Goal: Find specific page/section

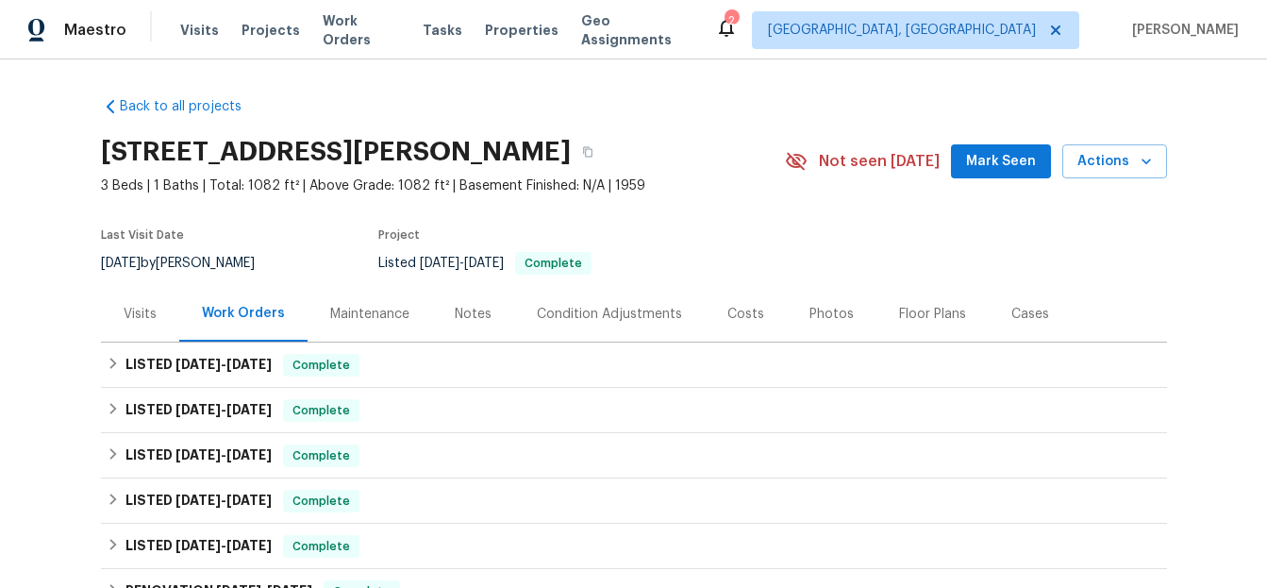
click at [466, 310] on div "Notes" at bounding box center [473, 314] width 37 height 19
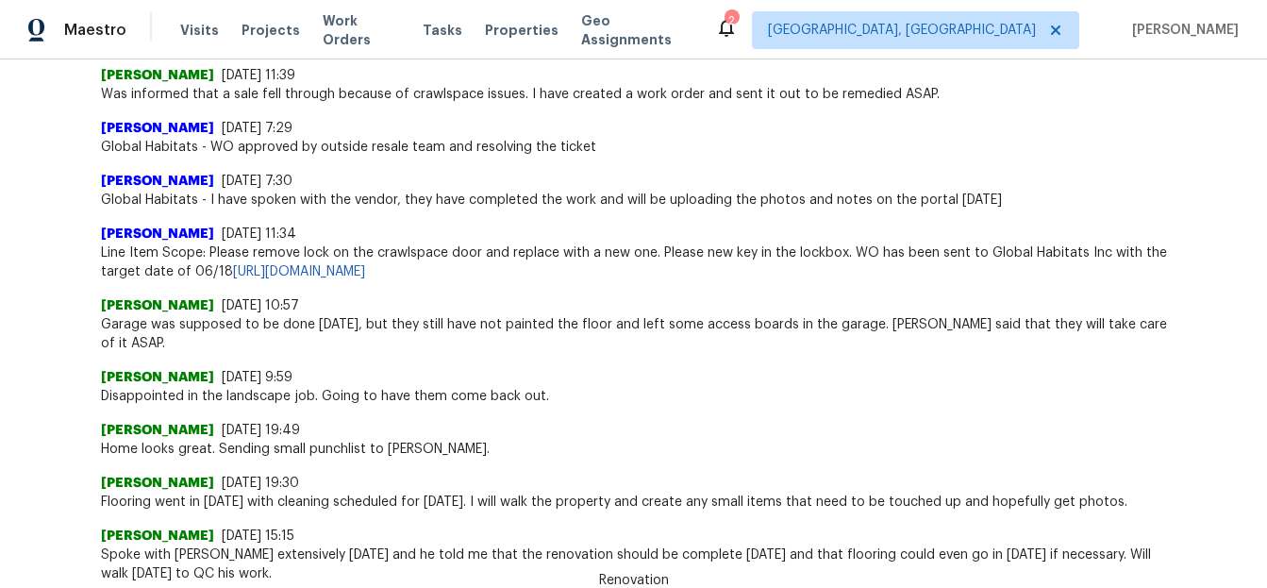
scroll to position [1609, 0]
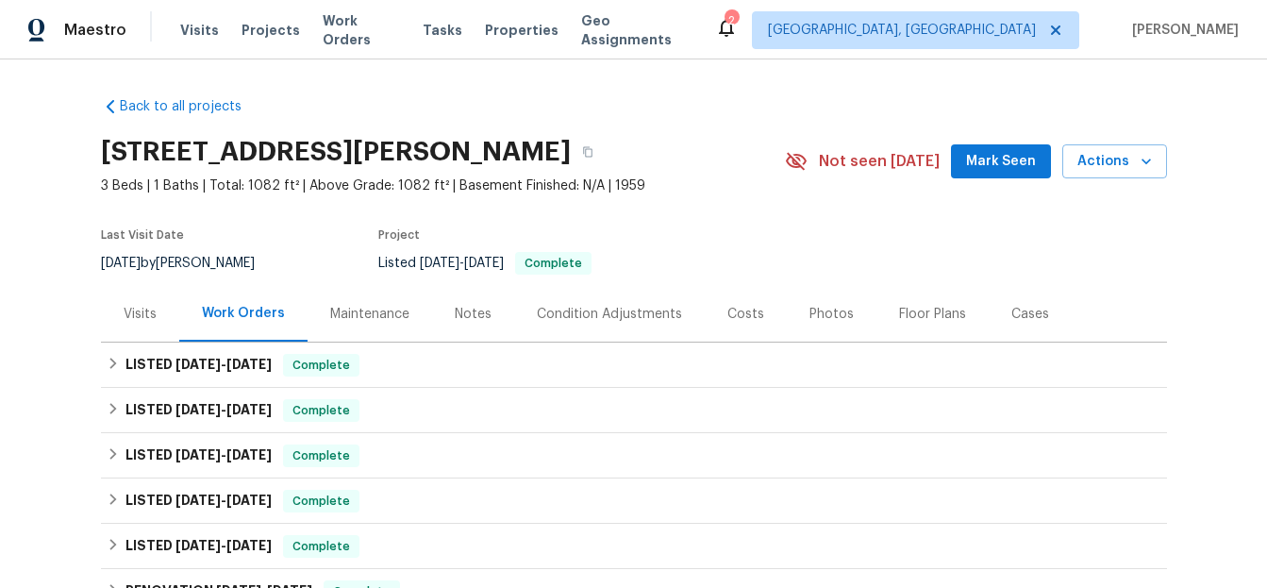
drag, startPoint x: 267, startPoint y: 262, endPoint x: 182, endPoint y: 258, distance: 85.0
click at [182, 258] on div "[DATE] by [PERSON_NAME]" at bounding box center [189, 263] width 176 height 23
copy div "[PERSON_NAME]"
